Goal: Go to known website: Access a specific website the user already knows

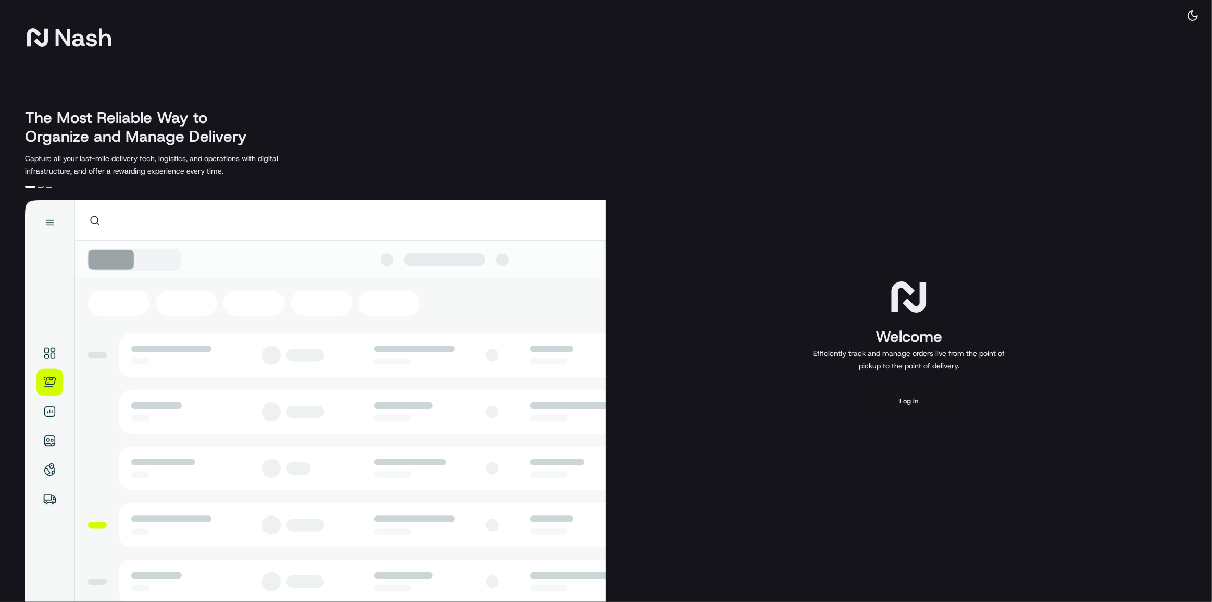
click at [890, 408] on button "Log in" at bounding box center [908, 401] width 83 height 25
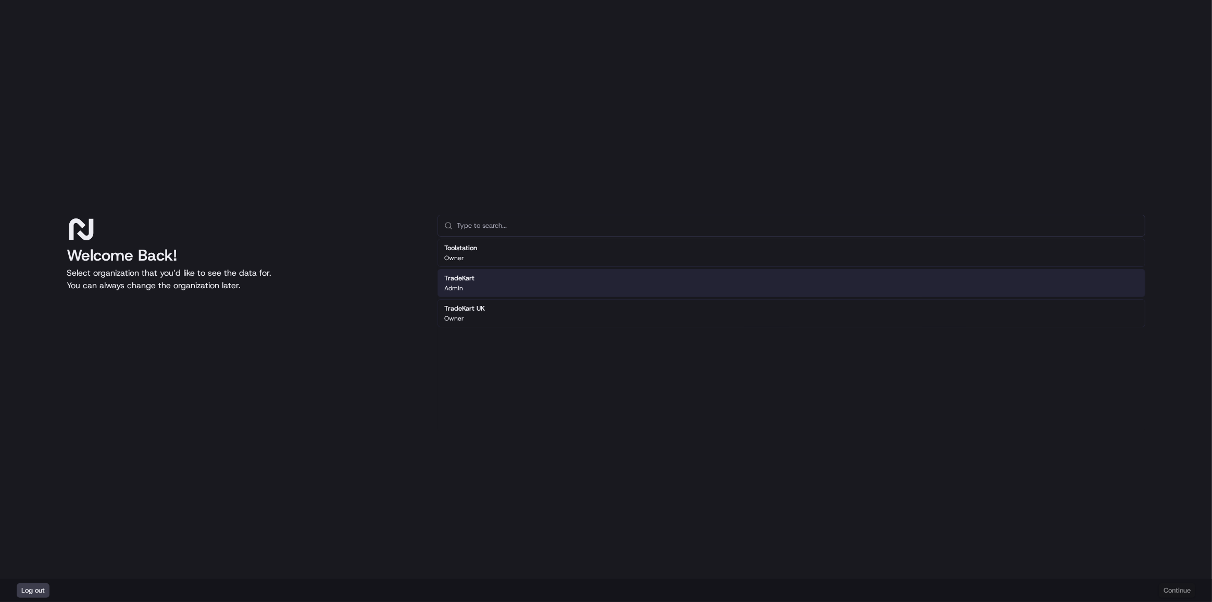
click at [480, 289] on div "TradeKart Admin" at bounding box center [791, 283] width 708 height 28
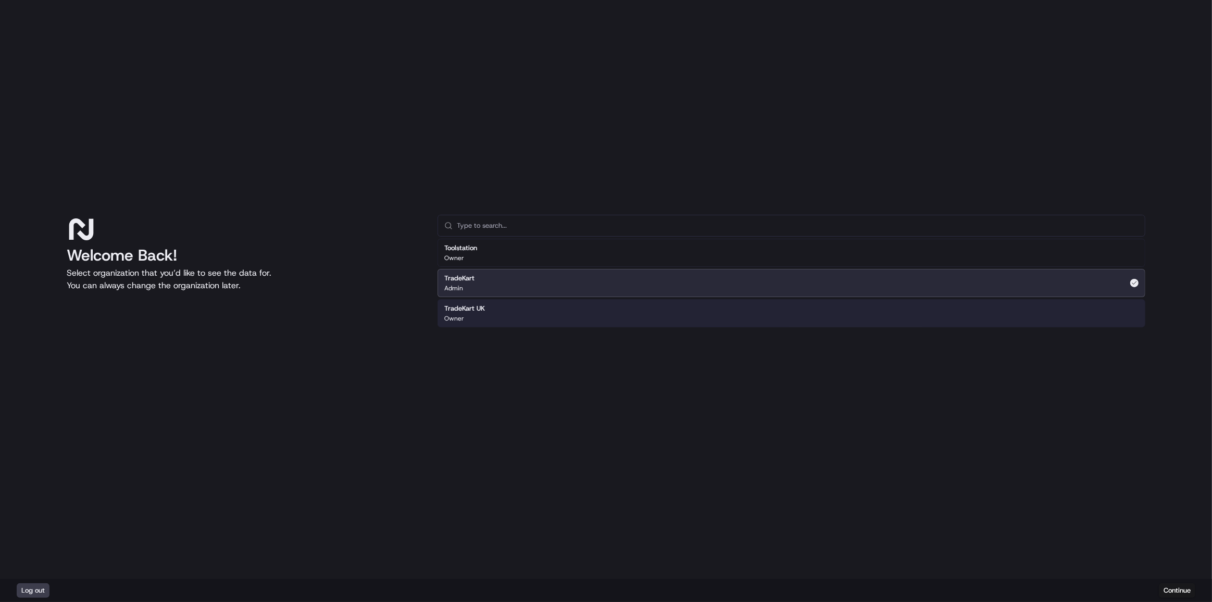
click at [491, 317] on div "TradeKart UK Owner" at bounding box center [791, 313] width 708 height 28
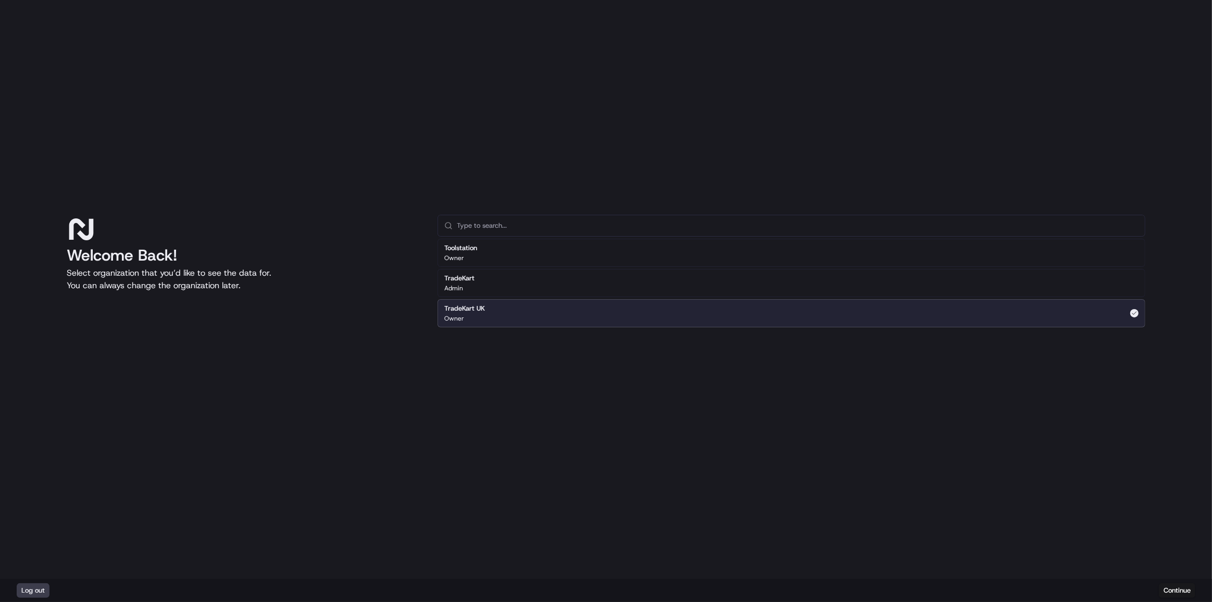
click at [552, 292] on div "TradeKart Admin" at bounding box center [791, 283] width 708 height 28
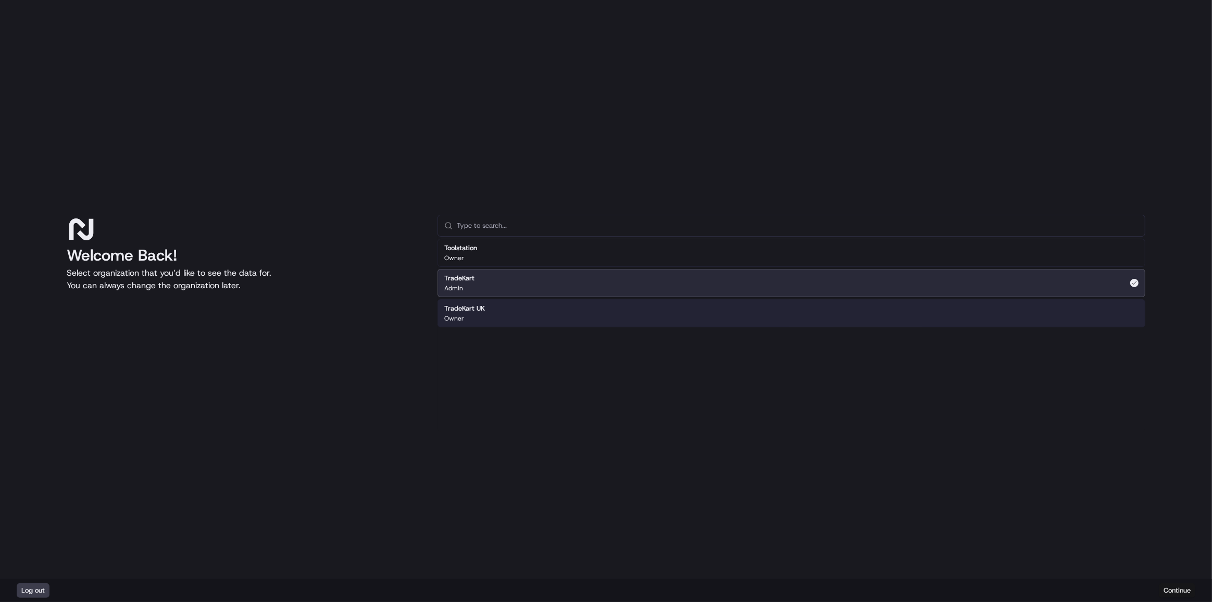
click at [1177, 595] on button "Continue" at bounding box center [1177, 590] width 36 height 15
